Goal: Task Accomplishment & Management: Use online tool/utility

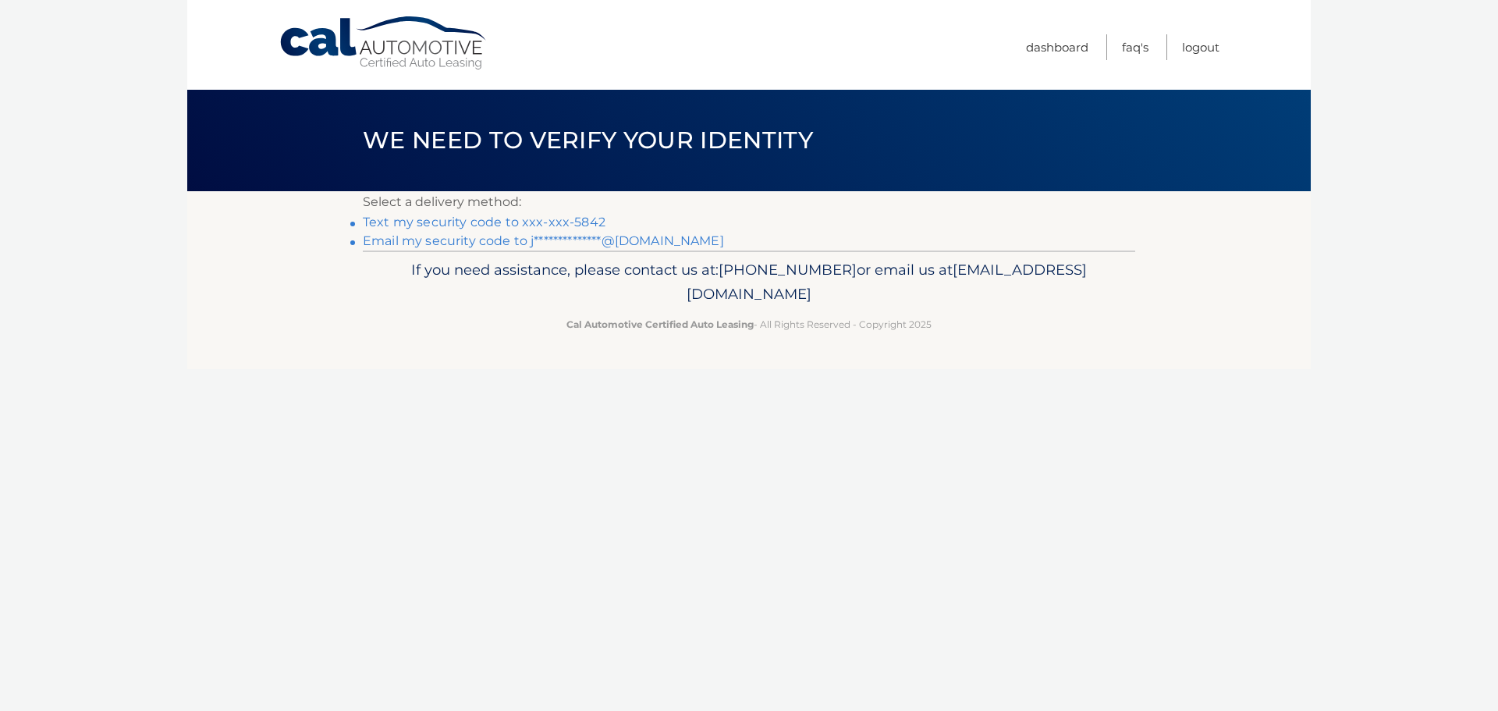
click at [517, 224] on link "Text my security code to xxx-xxx-5842" at bounding box center [484, 222] width 243 height 15
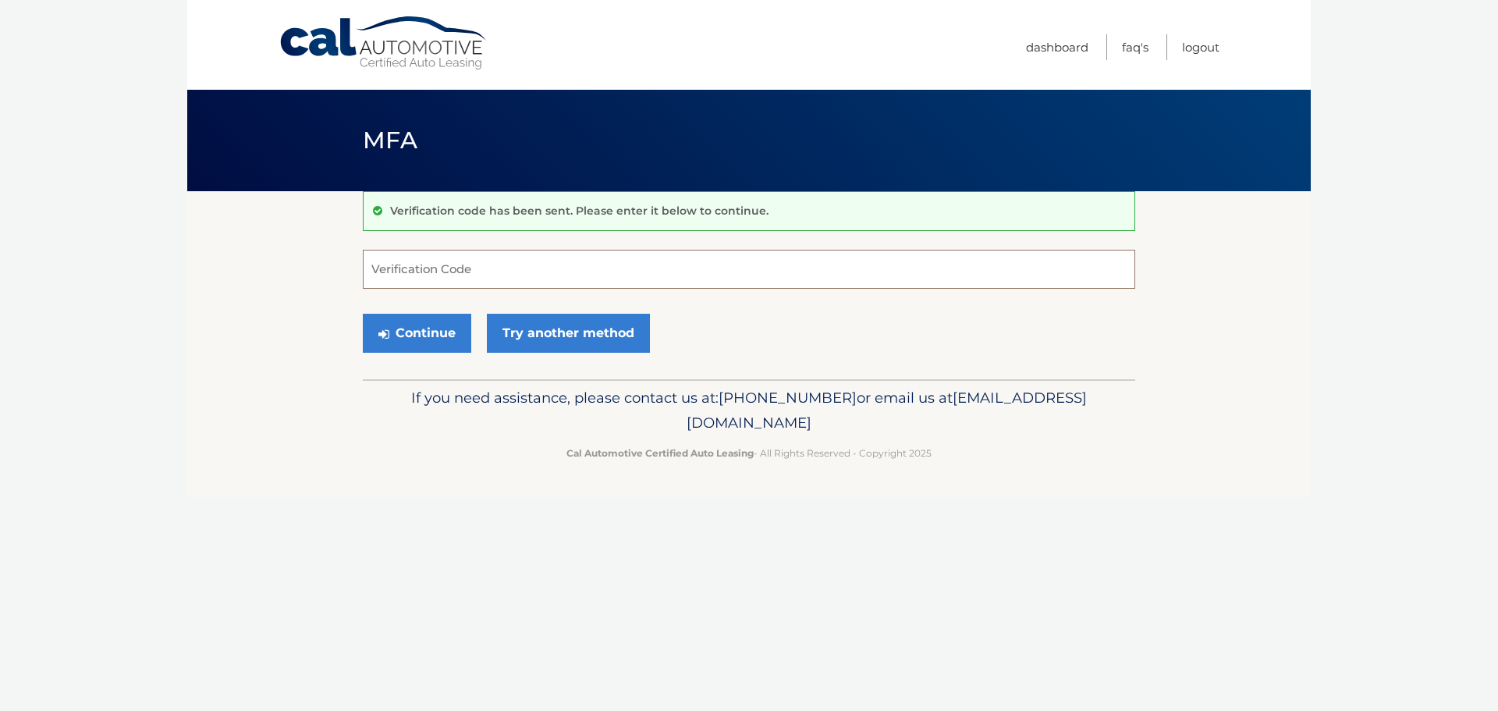
click at [484, 268] on input "Verification Code" at bounding box center [749, 269] width 773 height 39
type input "716129"
click at [437, 333] on button "Continue" at bounding box center [417, 333] width 108 height 39
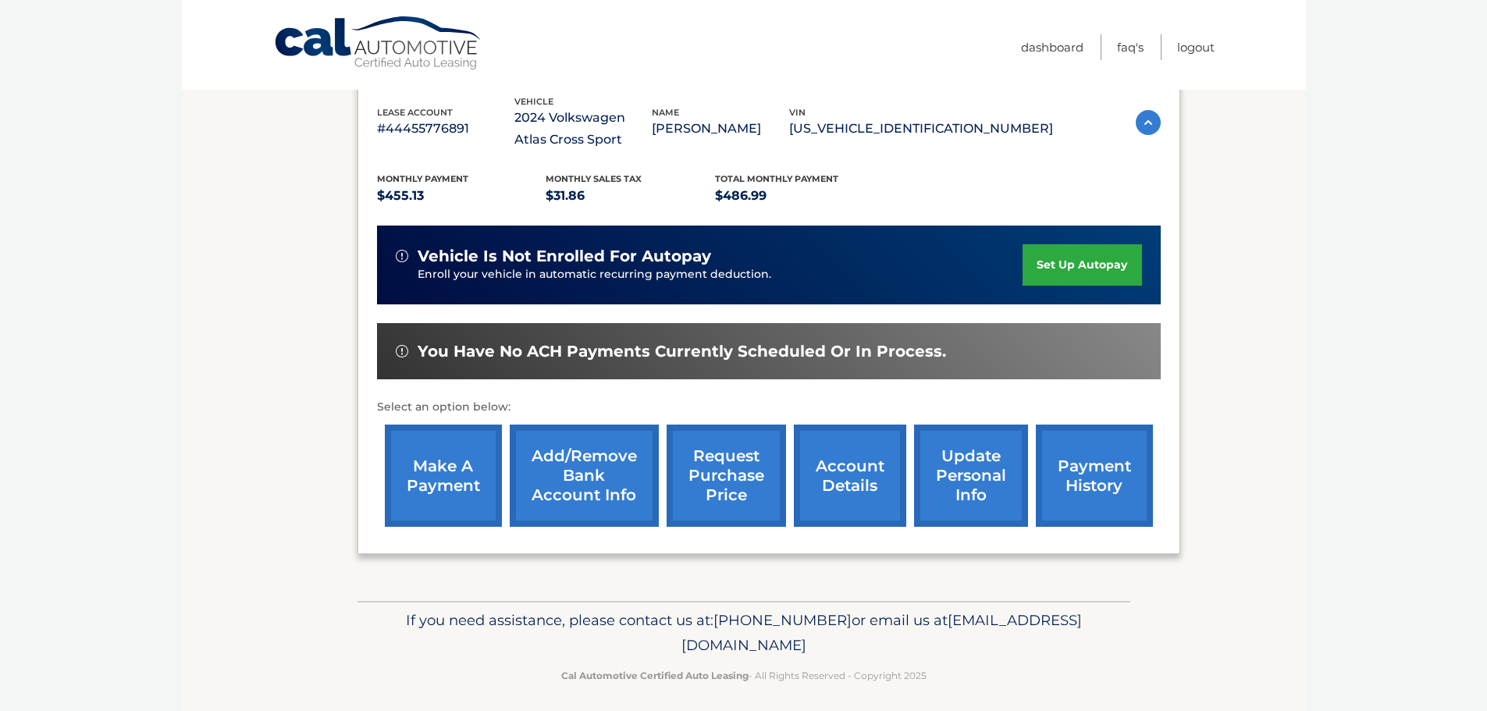
scroll to position [257, 0]
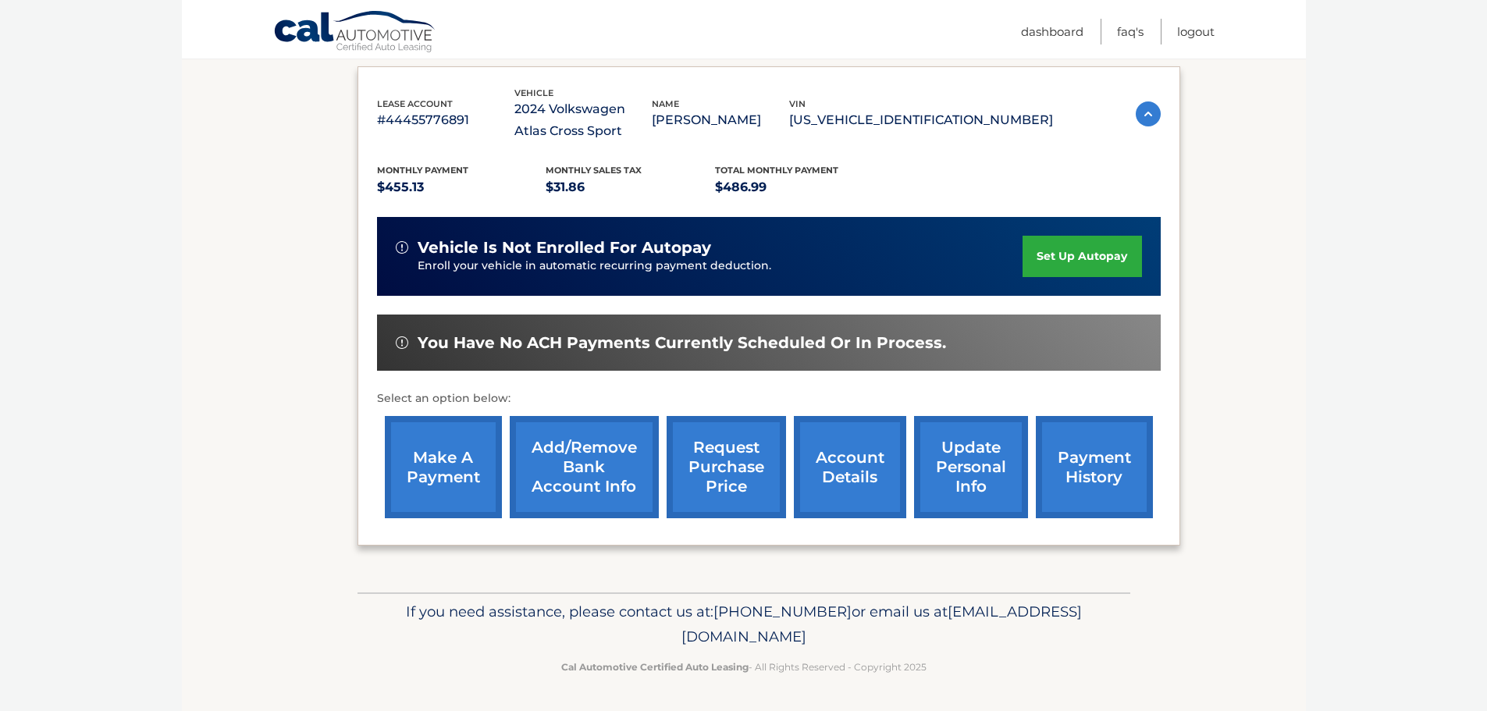
click at [473, 468] on link "make a payment" at bounding box center [443, 467] width 117 height 102
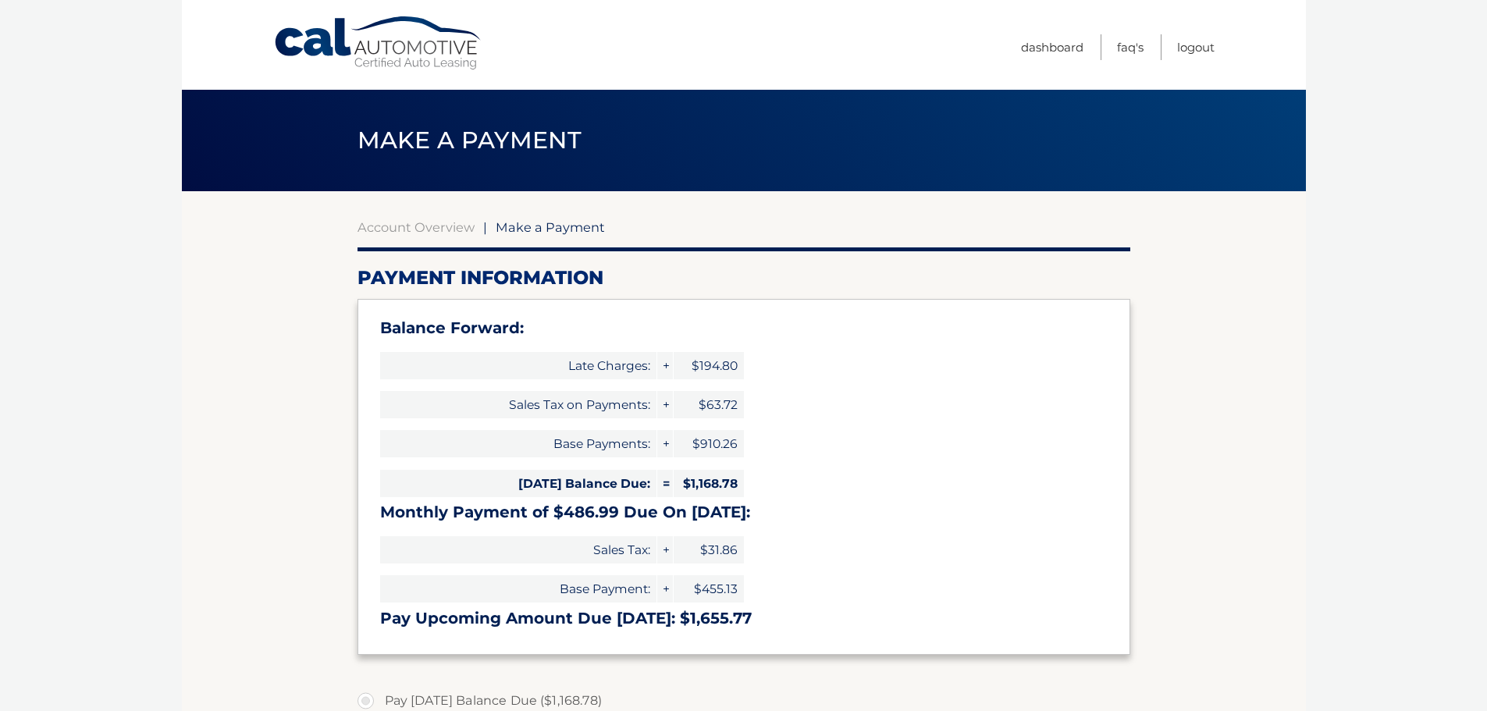
select select "ODNkYWQ3ZTgtOTFkMy00MjRhLWE4NDUtZGEzN2NjY2QzOWMx"
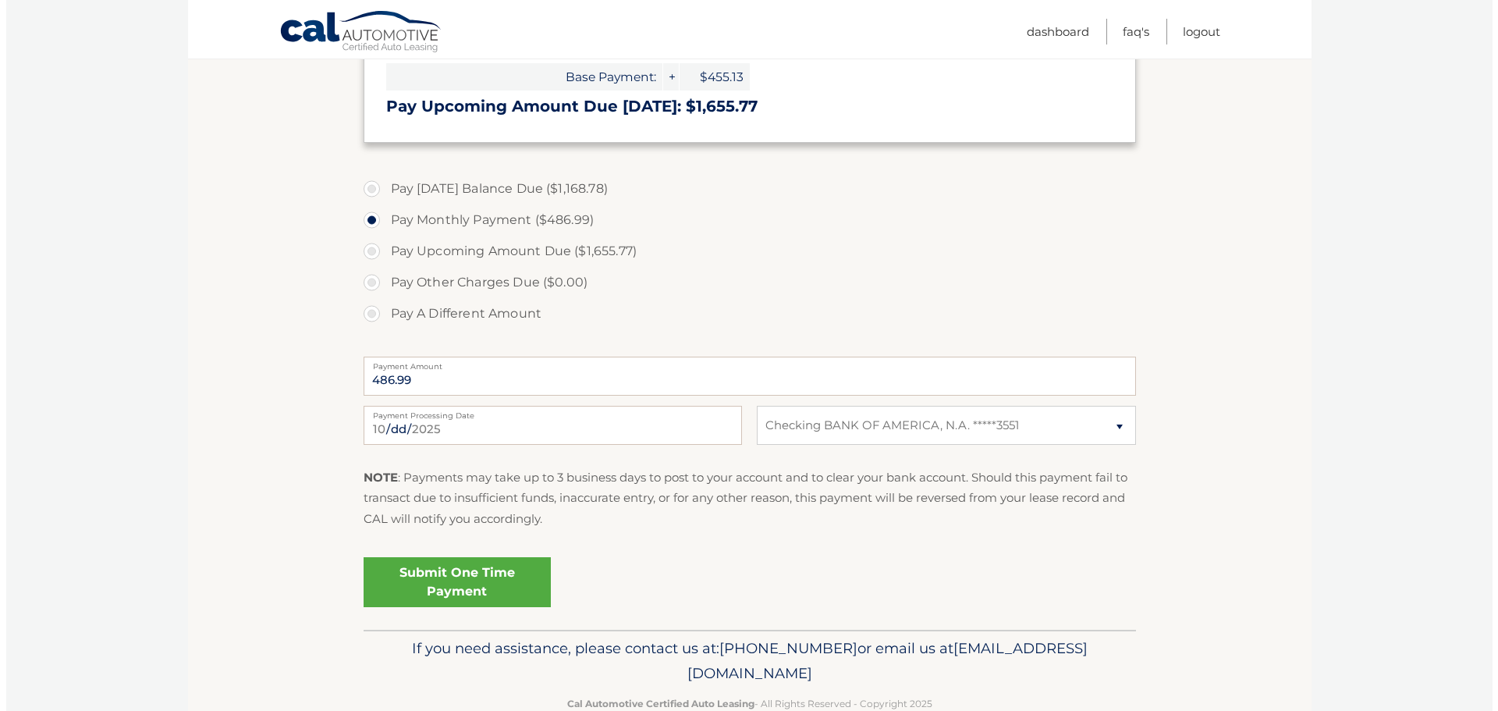
scroll to position [546, 0]
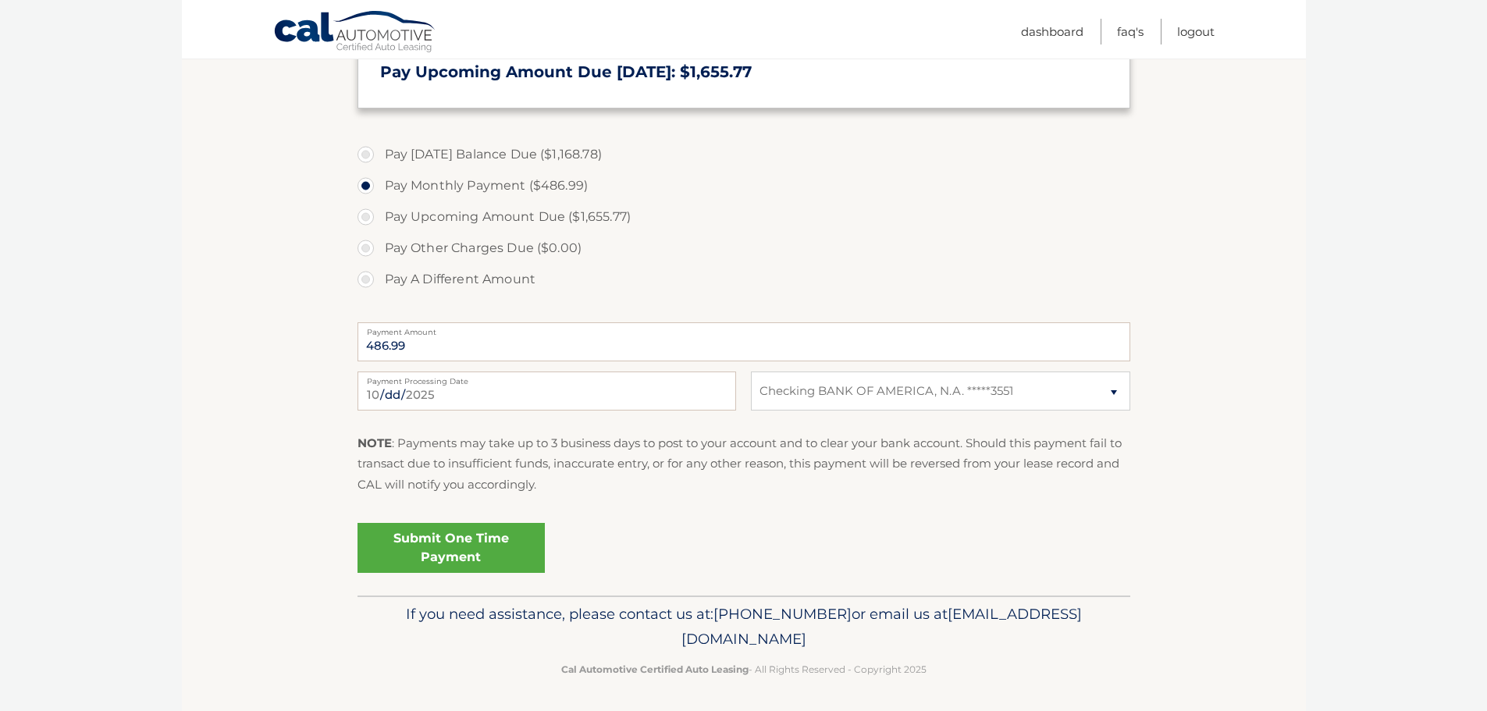
click at [452, 545] on link "Submit One Time Payment" at bounding box center [450, 548] width 187 height 50
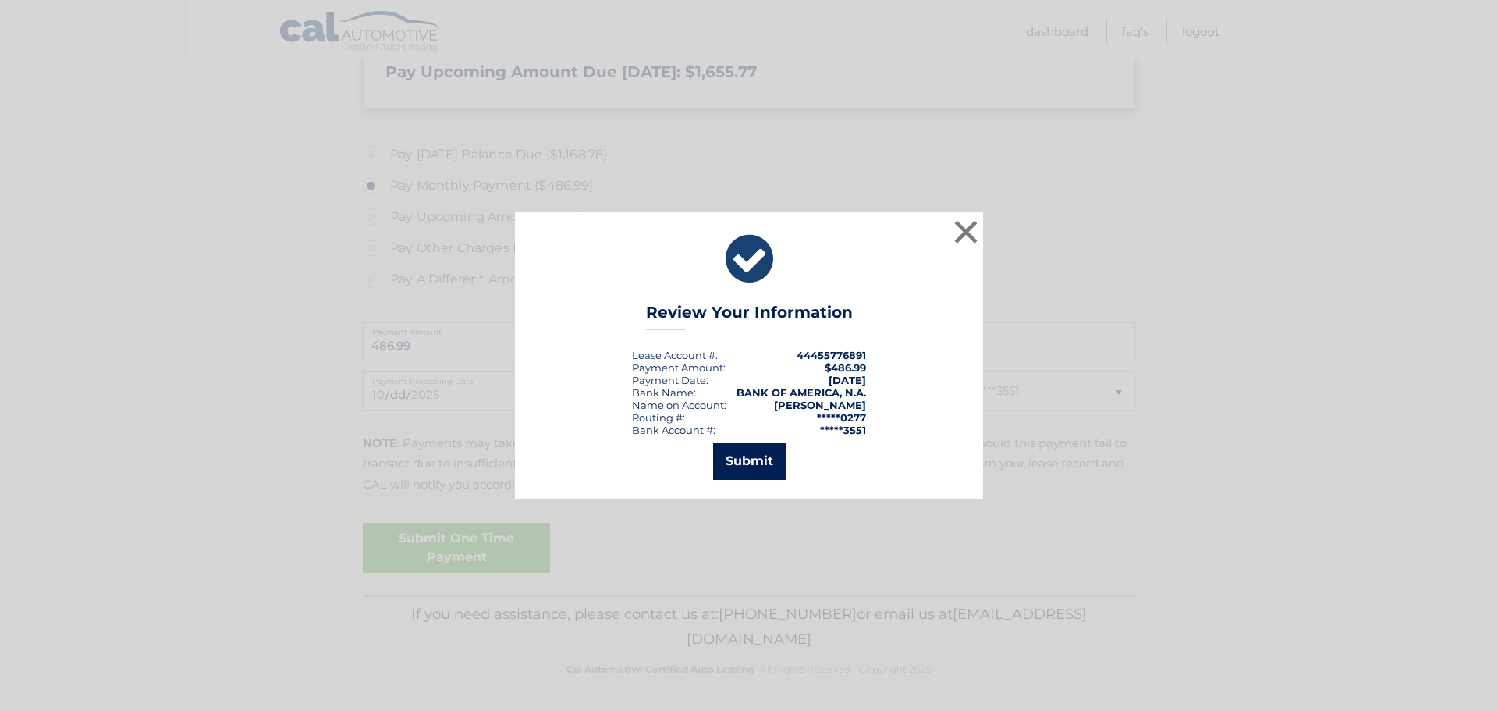
click at [765, 453] on button "Submit" at bounding box center [749, 460] width 73 height 37
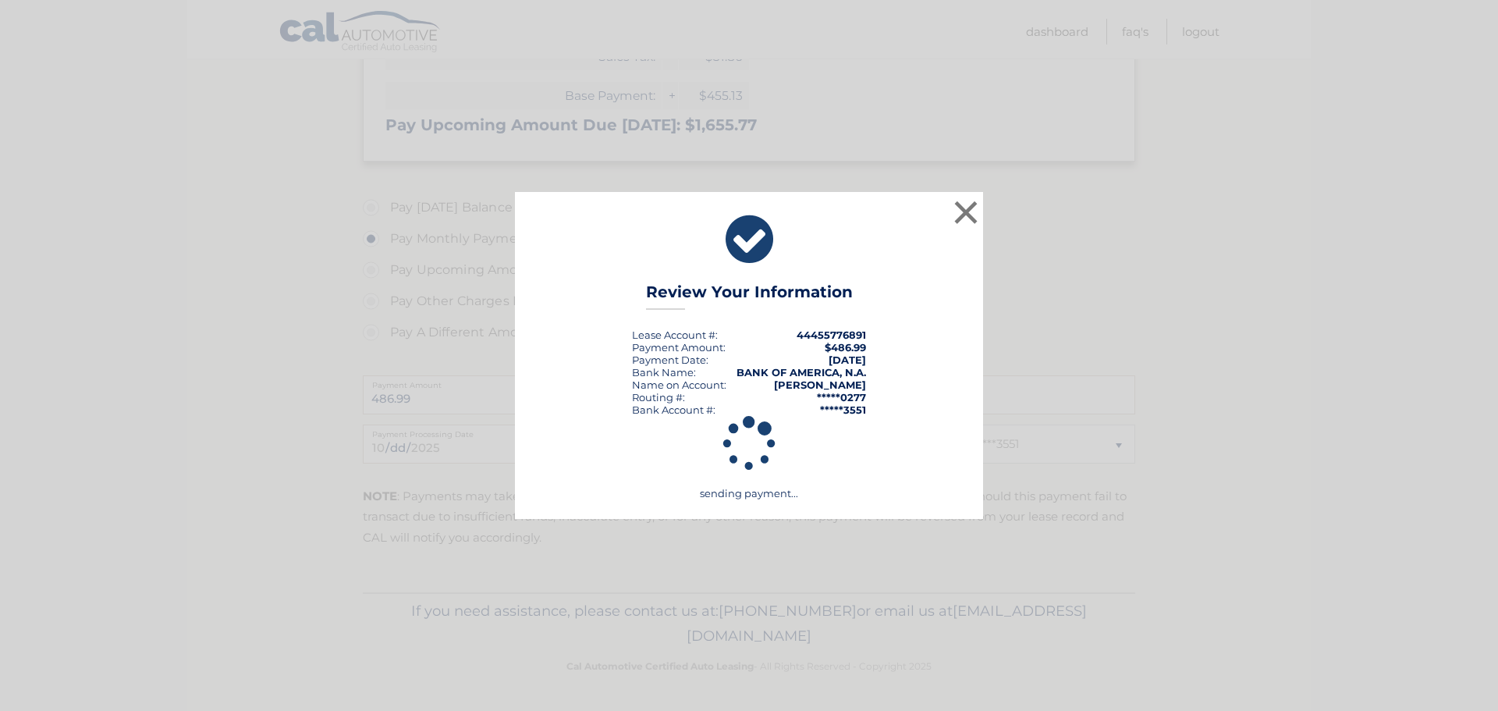
scroll to position [493, 0]
